Goal: Information Seeking & Learning: Learn about a topic

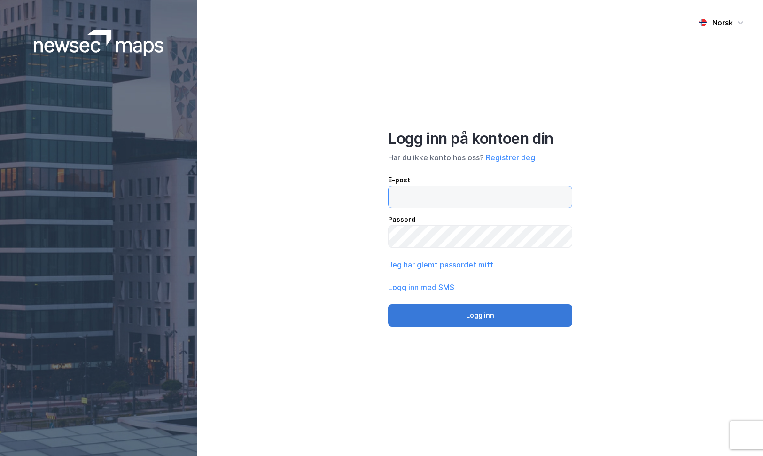
type input "[EMAIL_ADDRESS][DOMAIN_NAME]"
click at [451, 316] on button "Logg inn" at bounding box center [480, 315] width 184 height 23
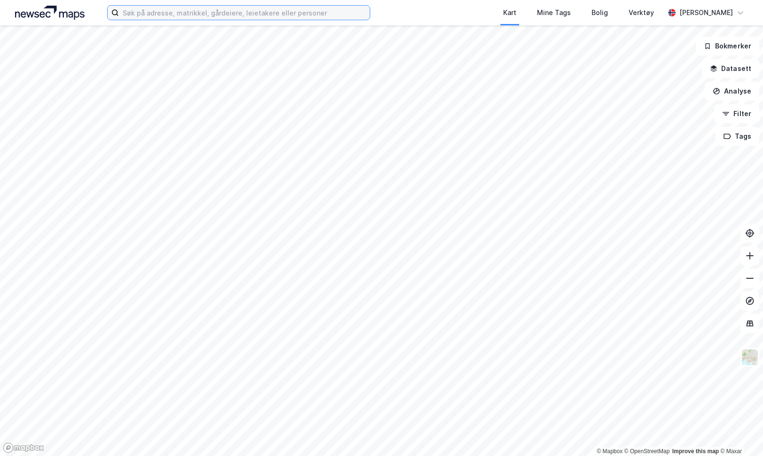
click at [202, 18] on input at bounding box center [244, 13] width 251 height 14
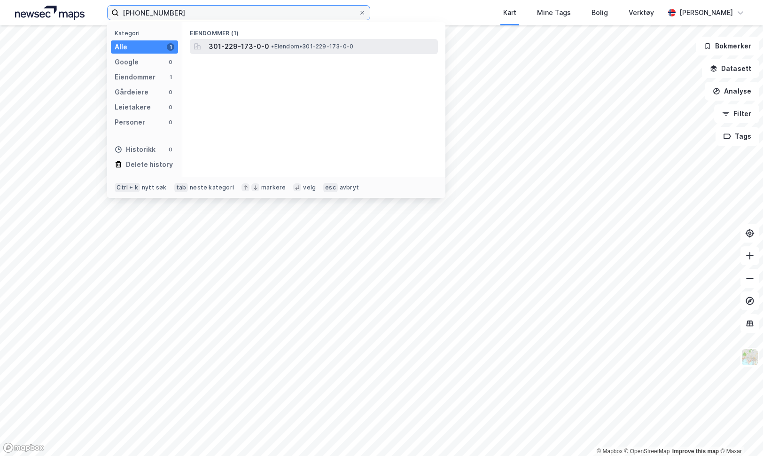
type input "[PHONE_NUMBER]"
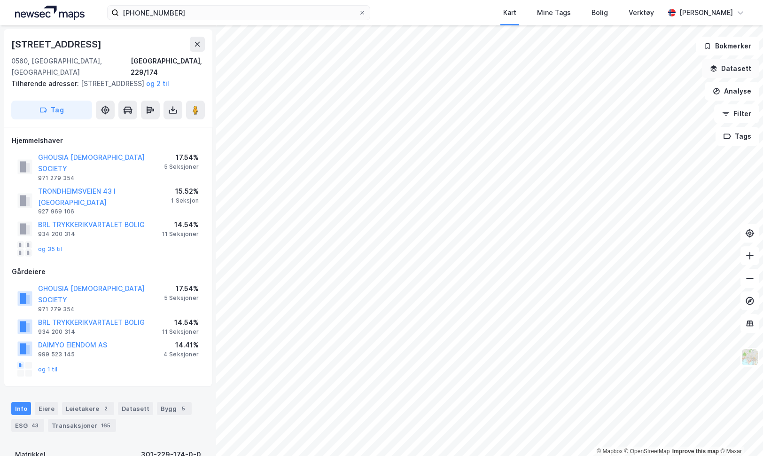
click at [738, 73] on button "Datasett" at bounding box center [730, 68] width 57 height 19
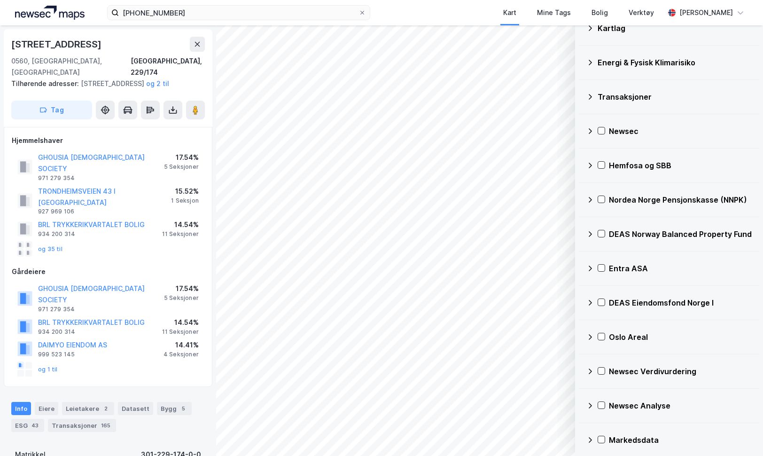
scroll to position [69, 0]
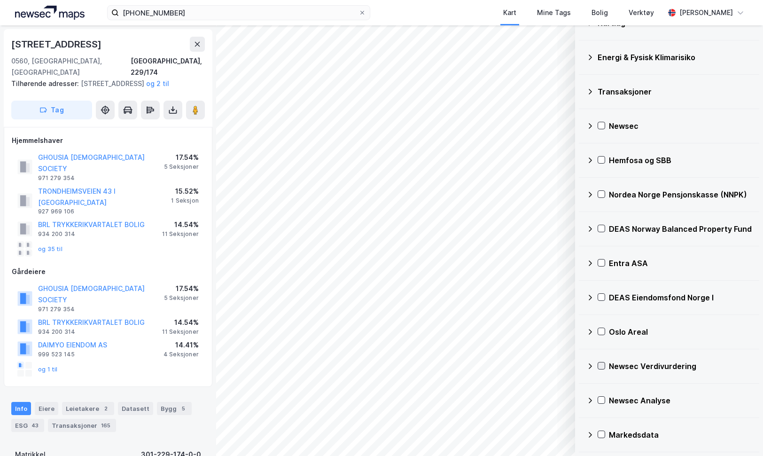
click at [605, 367] on icon at bounding box center [601, 365] width 7 height 7
